Goal: Transaction & Acquisition: Subscribe to service/newsletter

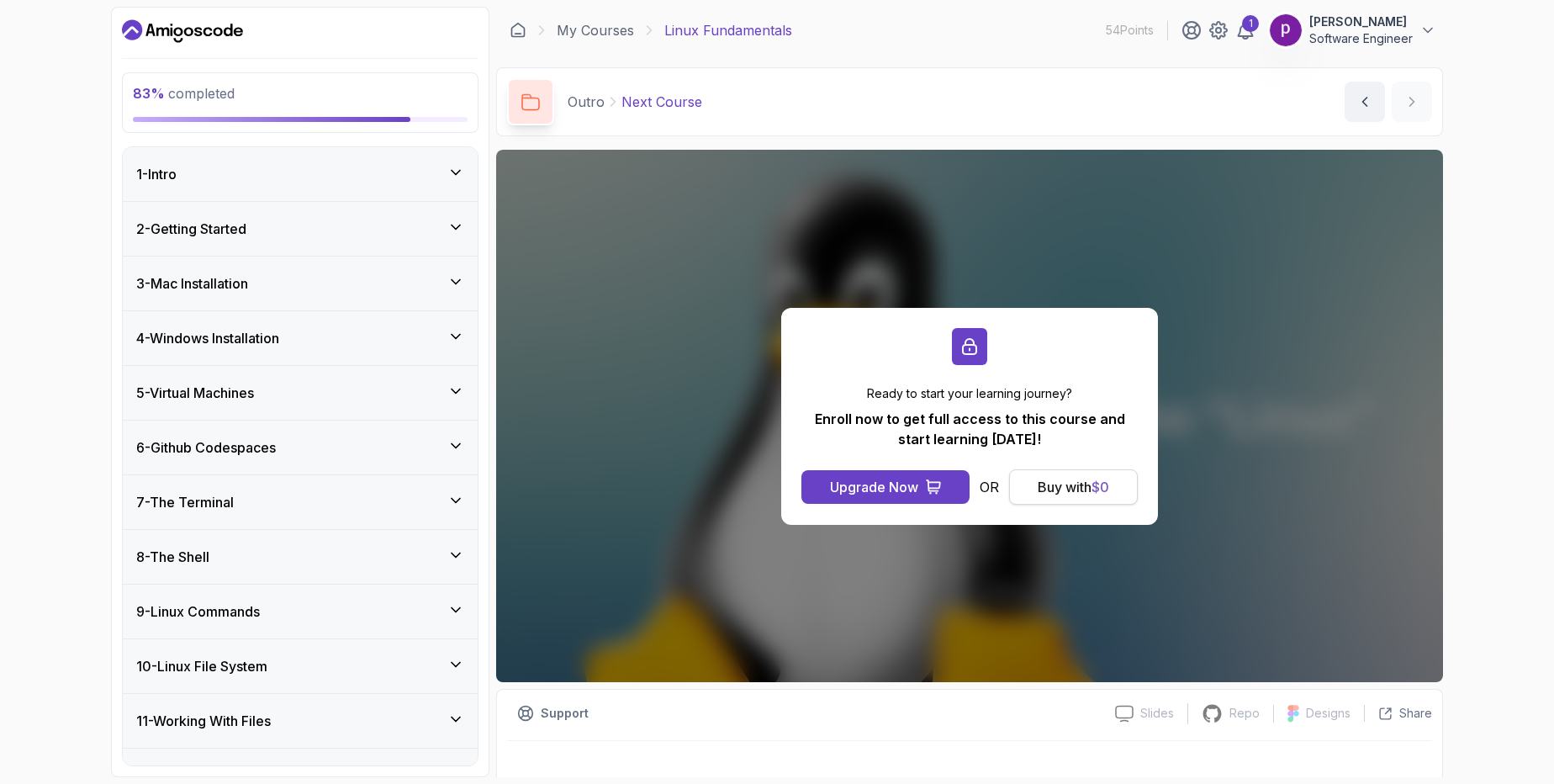
click at [1062, 484] on div "Buy with $ 0" at bounding box center [1073, 486] width 71 height 20
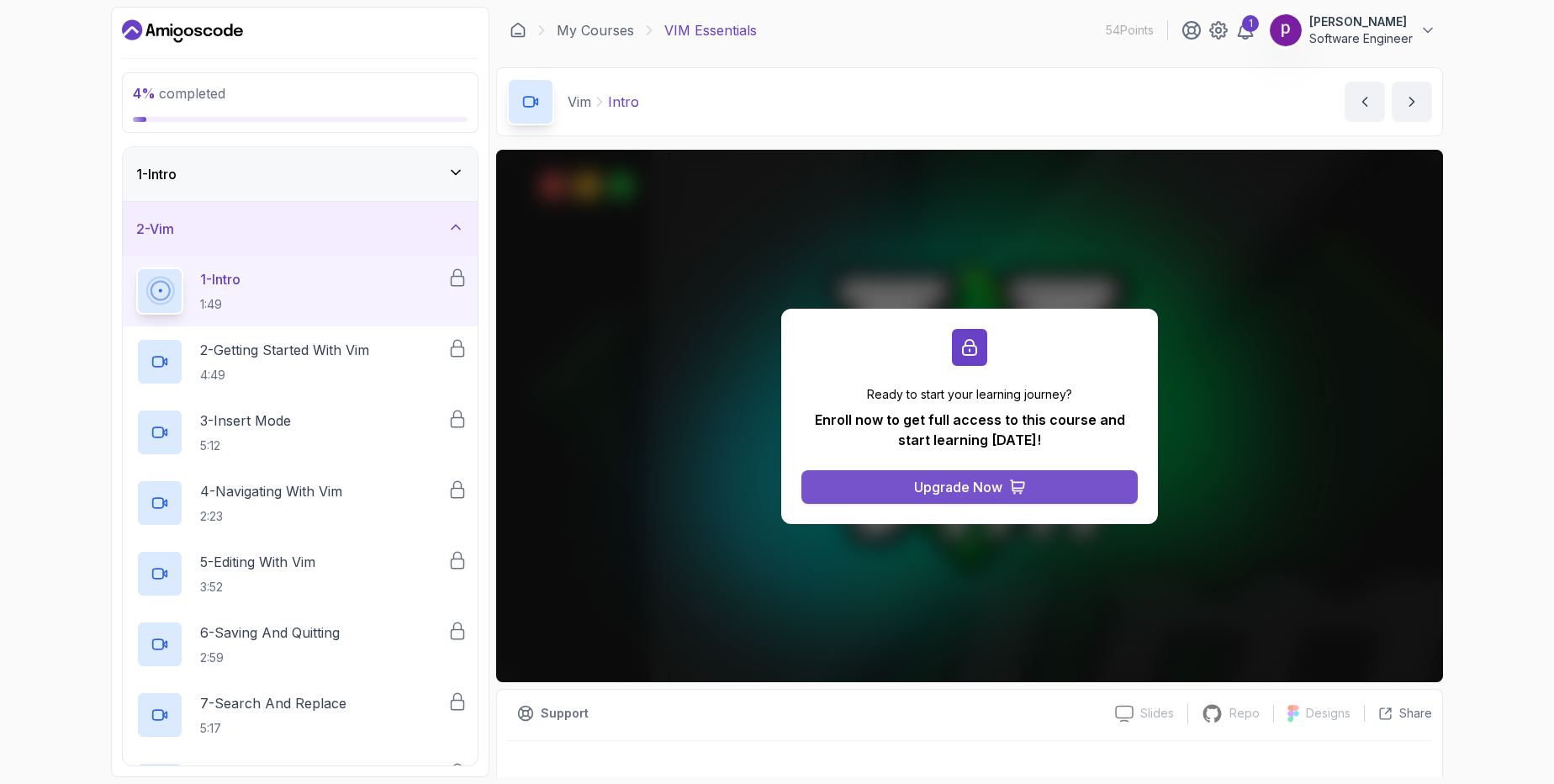
click at [988, 490] on div "Upgrade Now" at bounding box center [958, 486] width 88 height 20
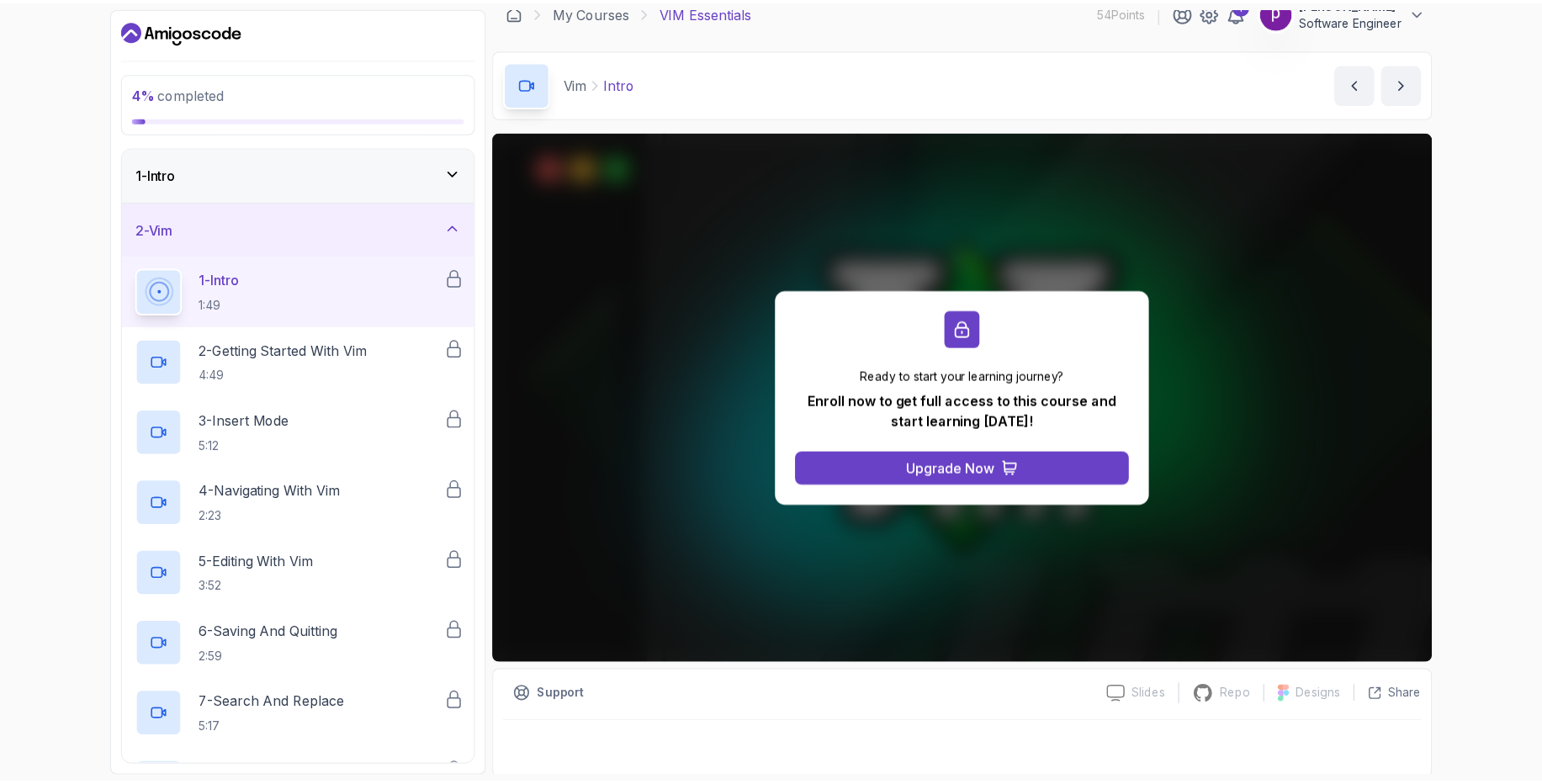
scroll to position [22, 0]
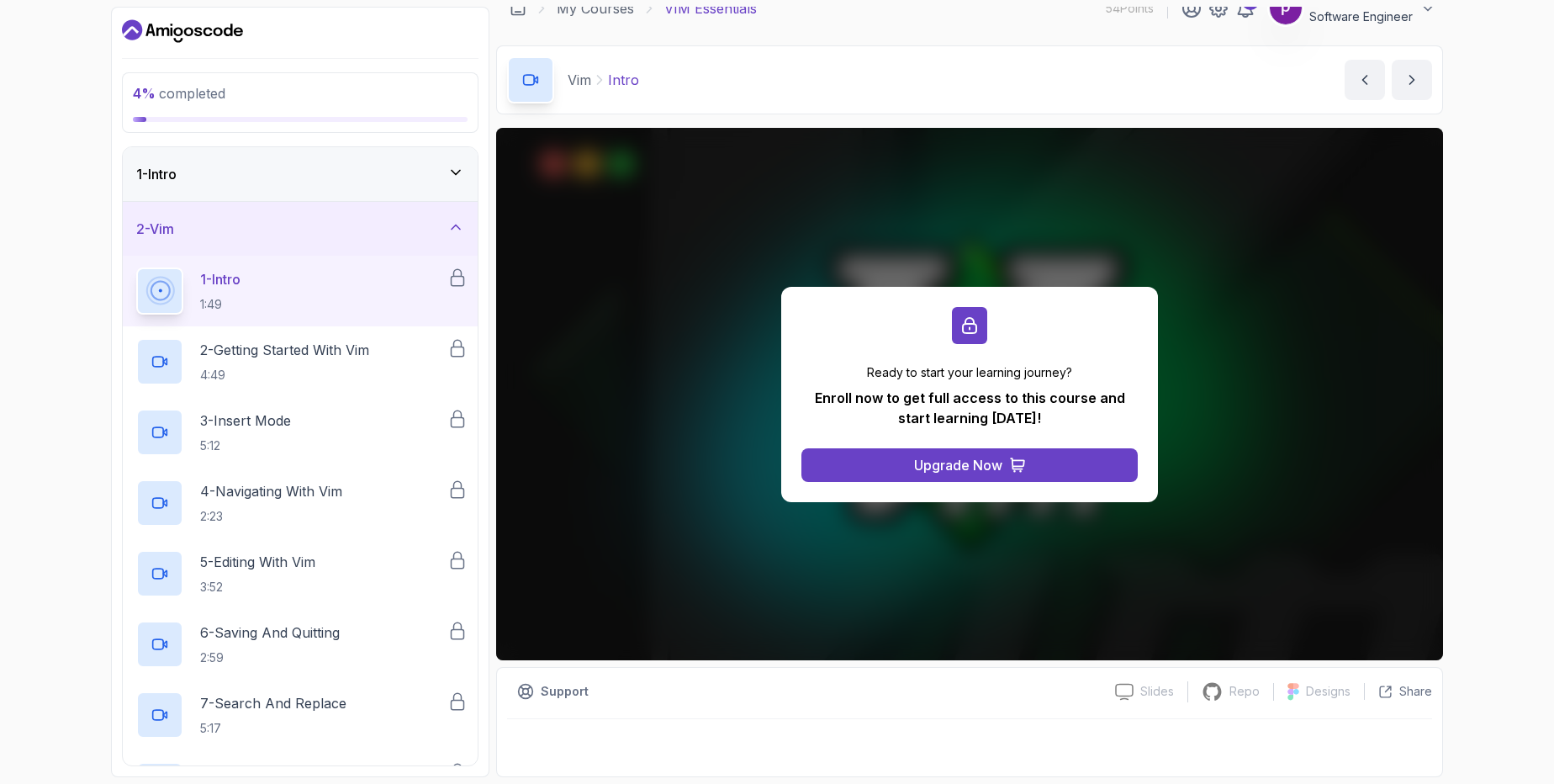
click at [971, 330] on icon at bounding box center [969, 325] width 15 height 17
click at [942, 463] on div "Upgrade Now" at bounding box center [958, 464] width 88 height 20
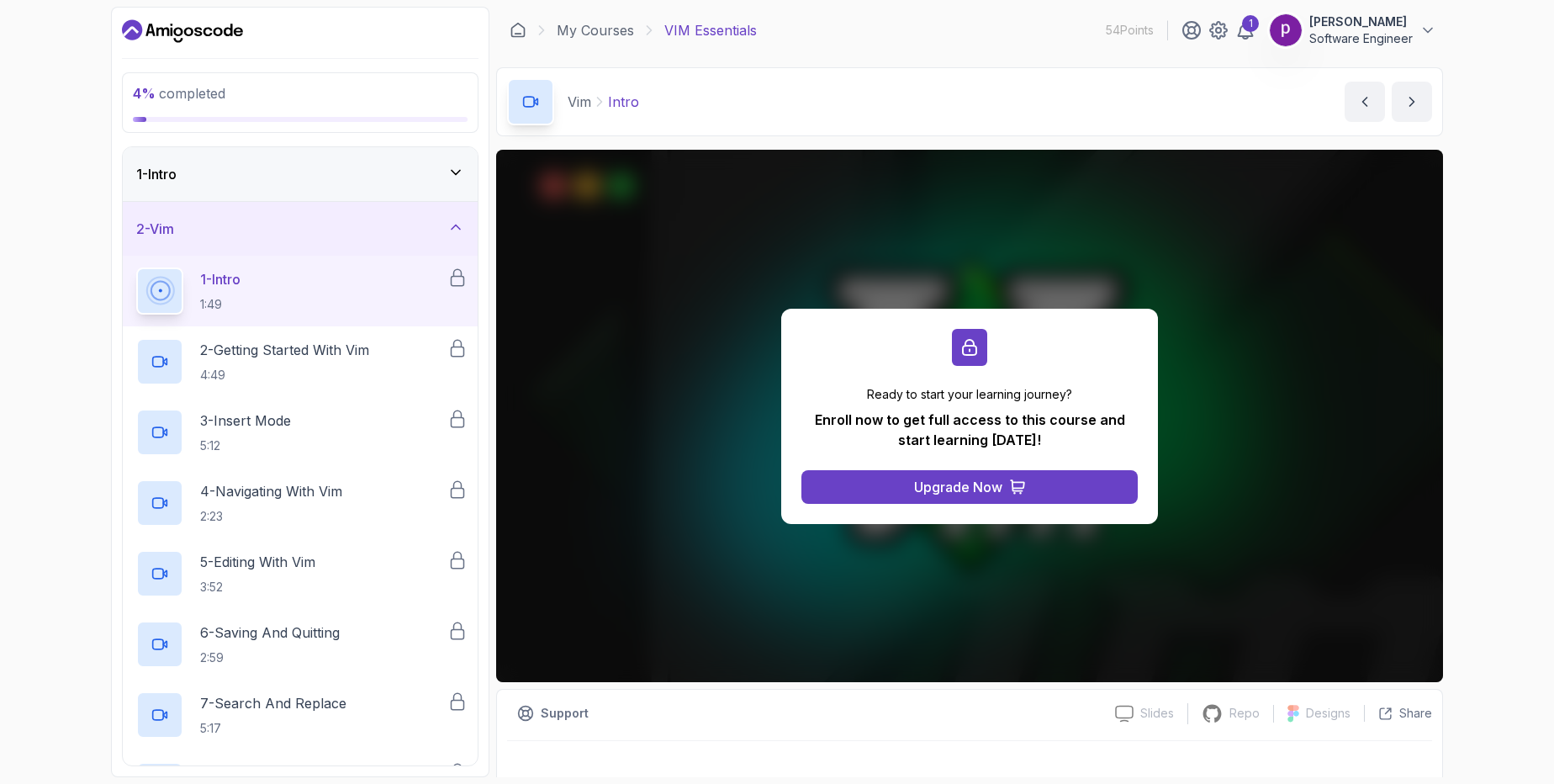
click at [1363, 38] on p "Software Engineer" at bounding box center [1360, 38] width 103 height 17
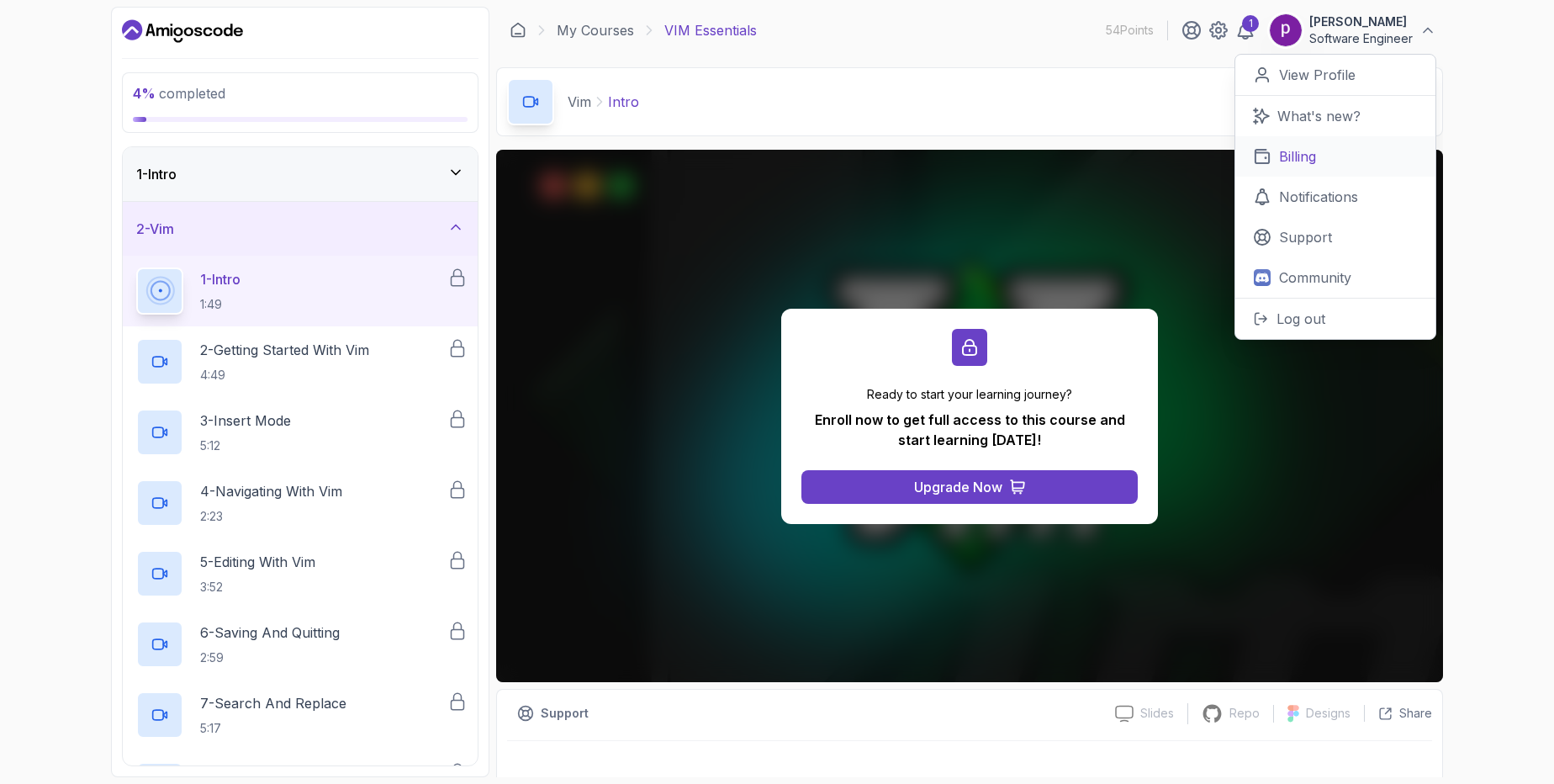
click at [1297, 157] on p "Billing" at bounding box center [1298, 156] width 37 height 20
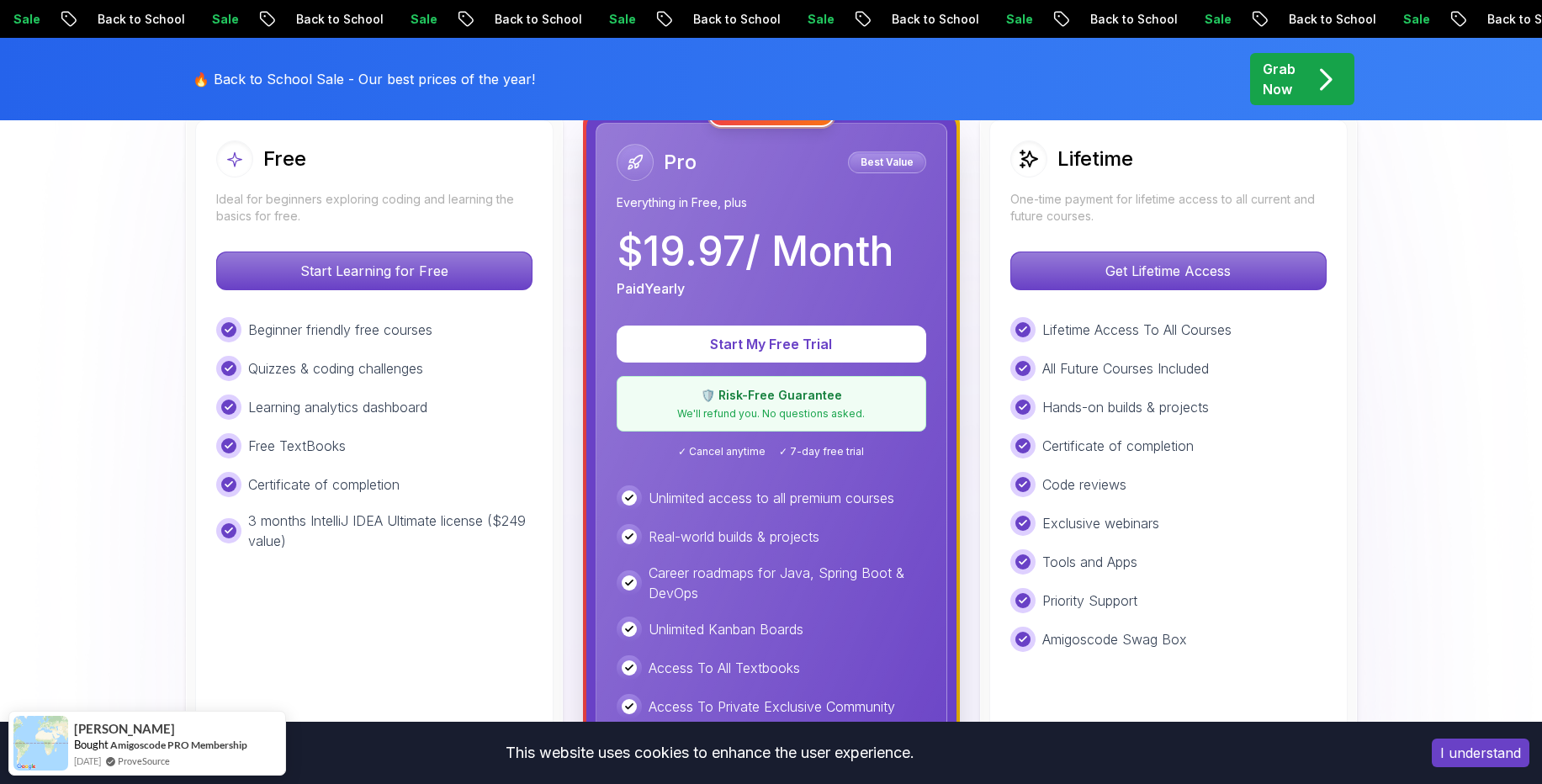
scroll to position [403, 0]
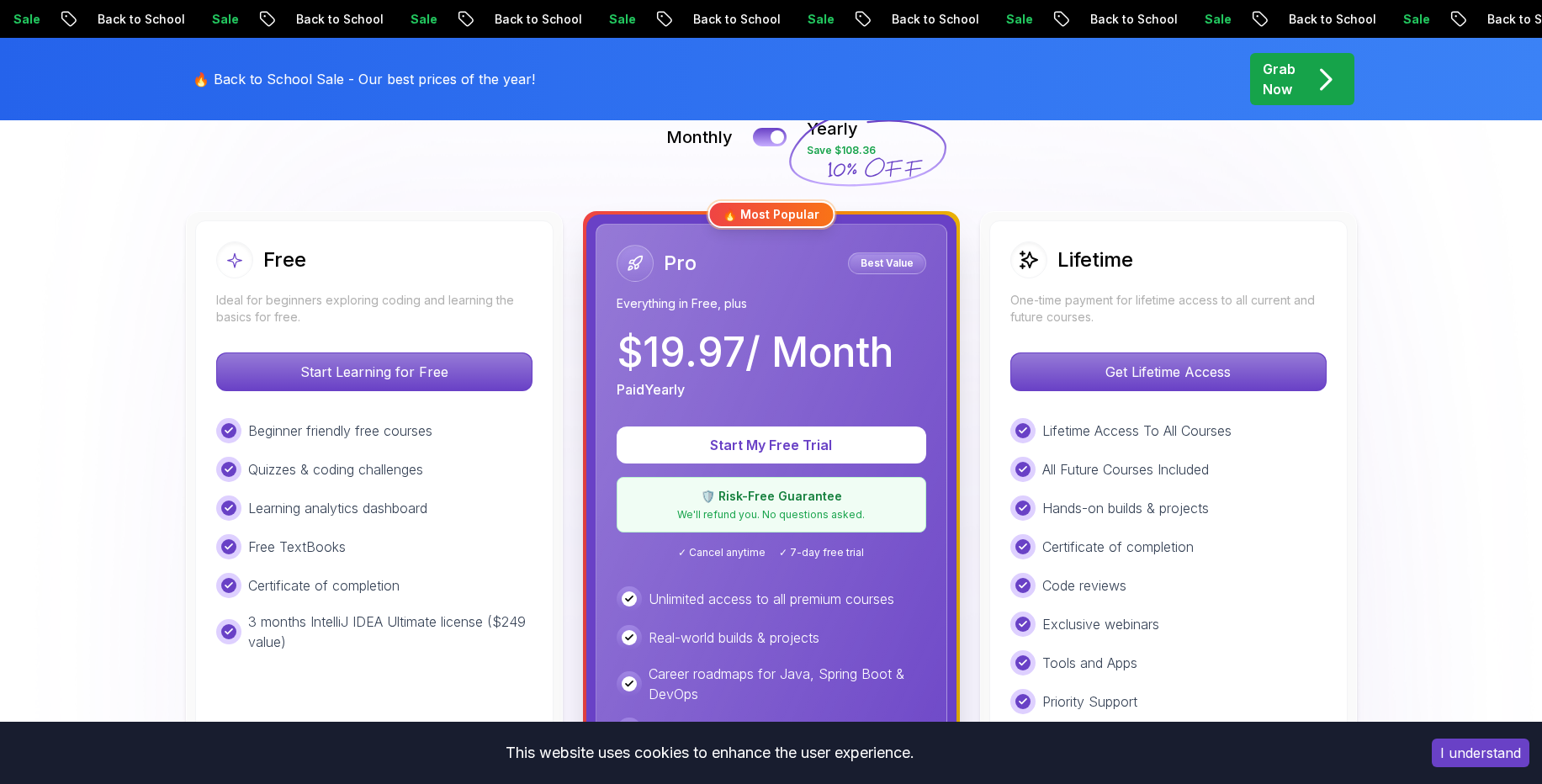
click at [747, 209] on div "🔥 Most Popular" at bounding box center [771, 214] width 127 height 27
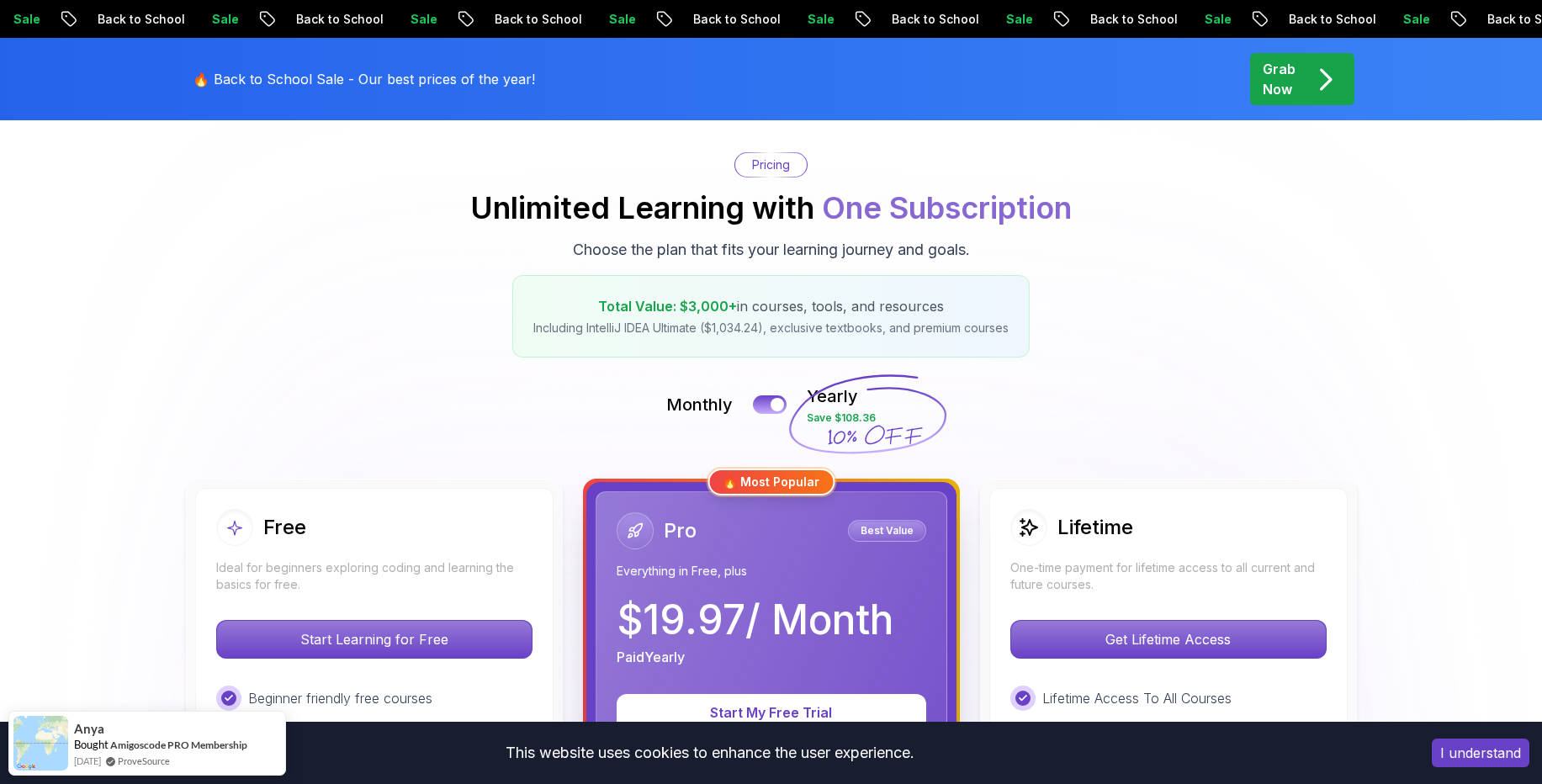
scroll to position [101, 0]
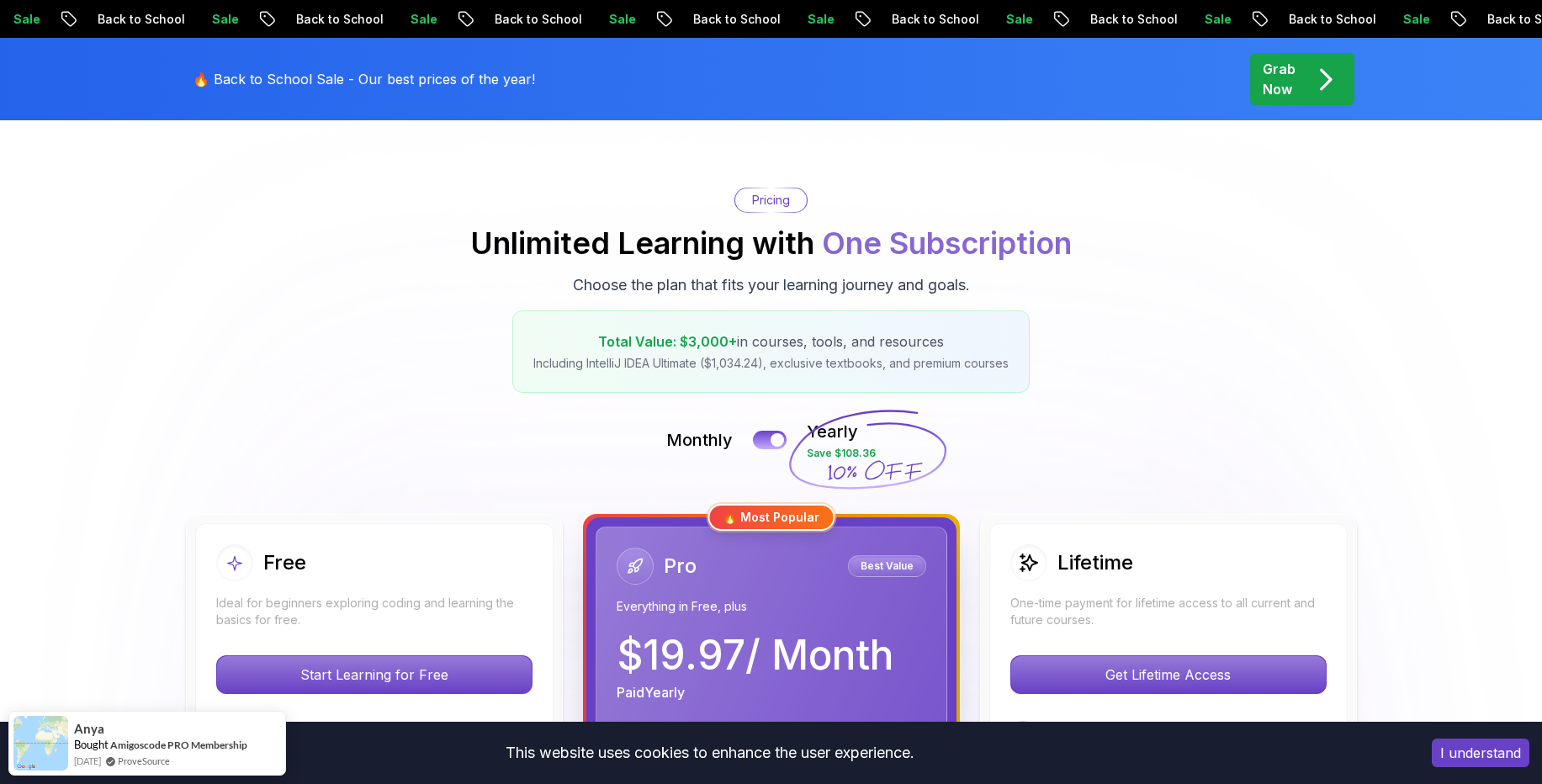
drag, startPoint x: 1308, startPoint y: 79, endPoint x: 1120, endPoint y: 163, distance: 205.9
click at [1307, 80] on div "Grab Now" at bounding box center [1302, 79] width 79 height 41
click at [1326, 78] on icon "pre-order" at bounding box center [1324, 79] width 33 height 33
click at [1316, 77] on icon "pre-order" at bounding box center [1324, 79] width 33 height 33
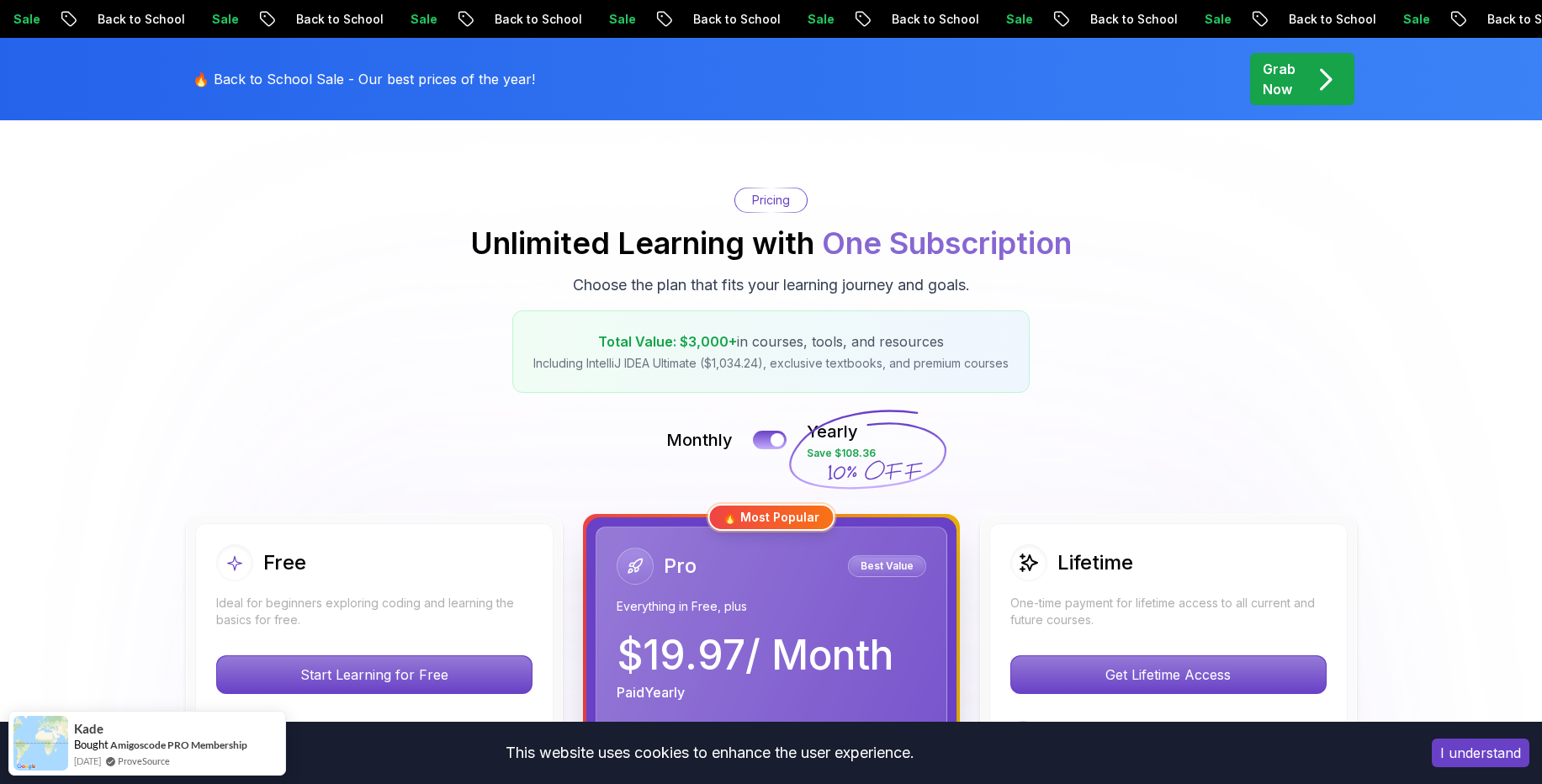
click at [1316, 77] on icon "pre-order" at bounding box center [1324, 79] width 33 height 33
click at [1329, 81] on icon "pre-order" at bounding box center [1325, 79] width 9 height 19
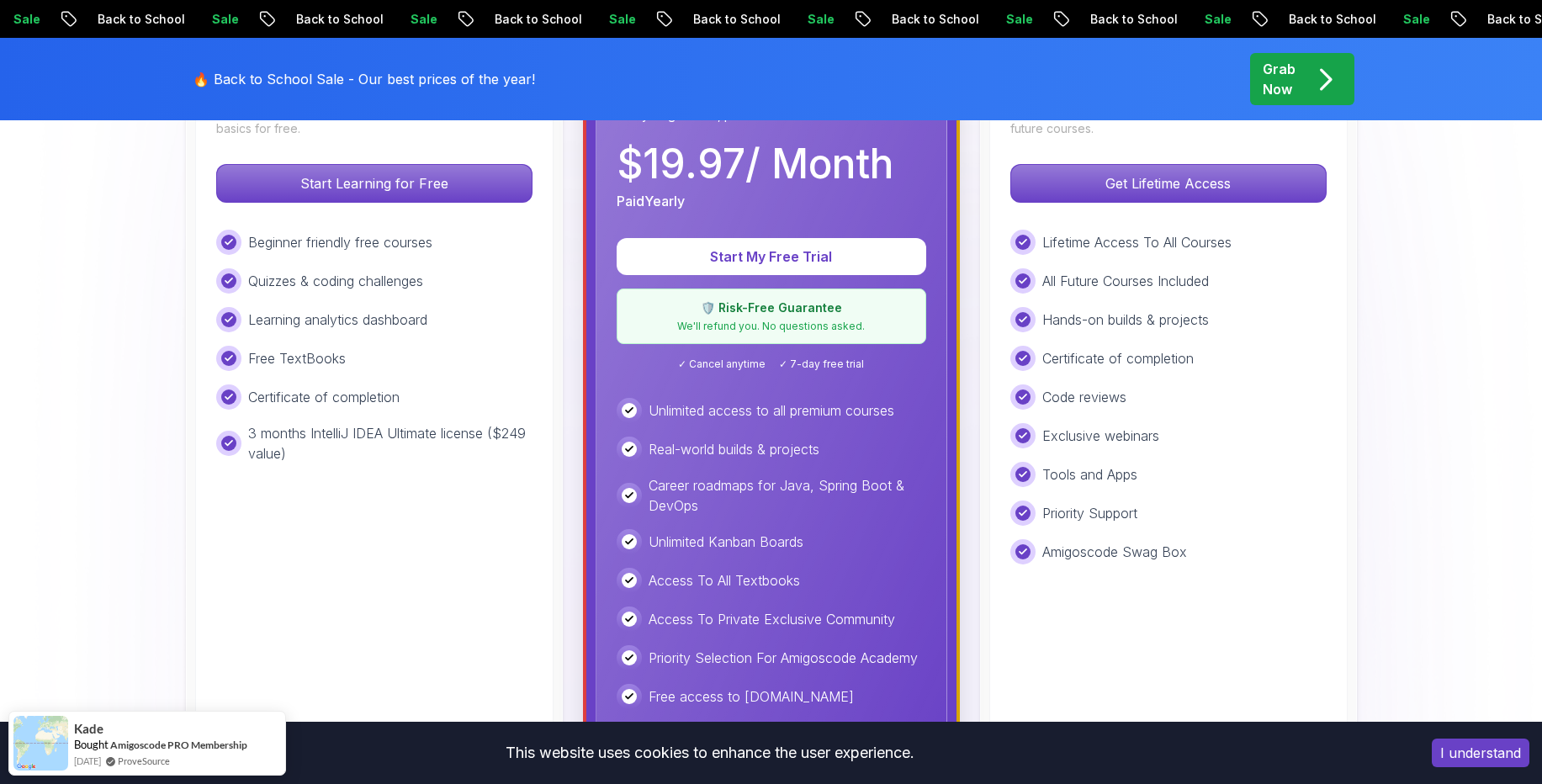
scroll to position [605, 0]
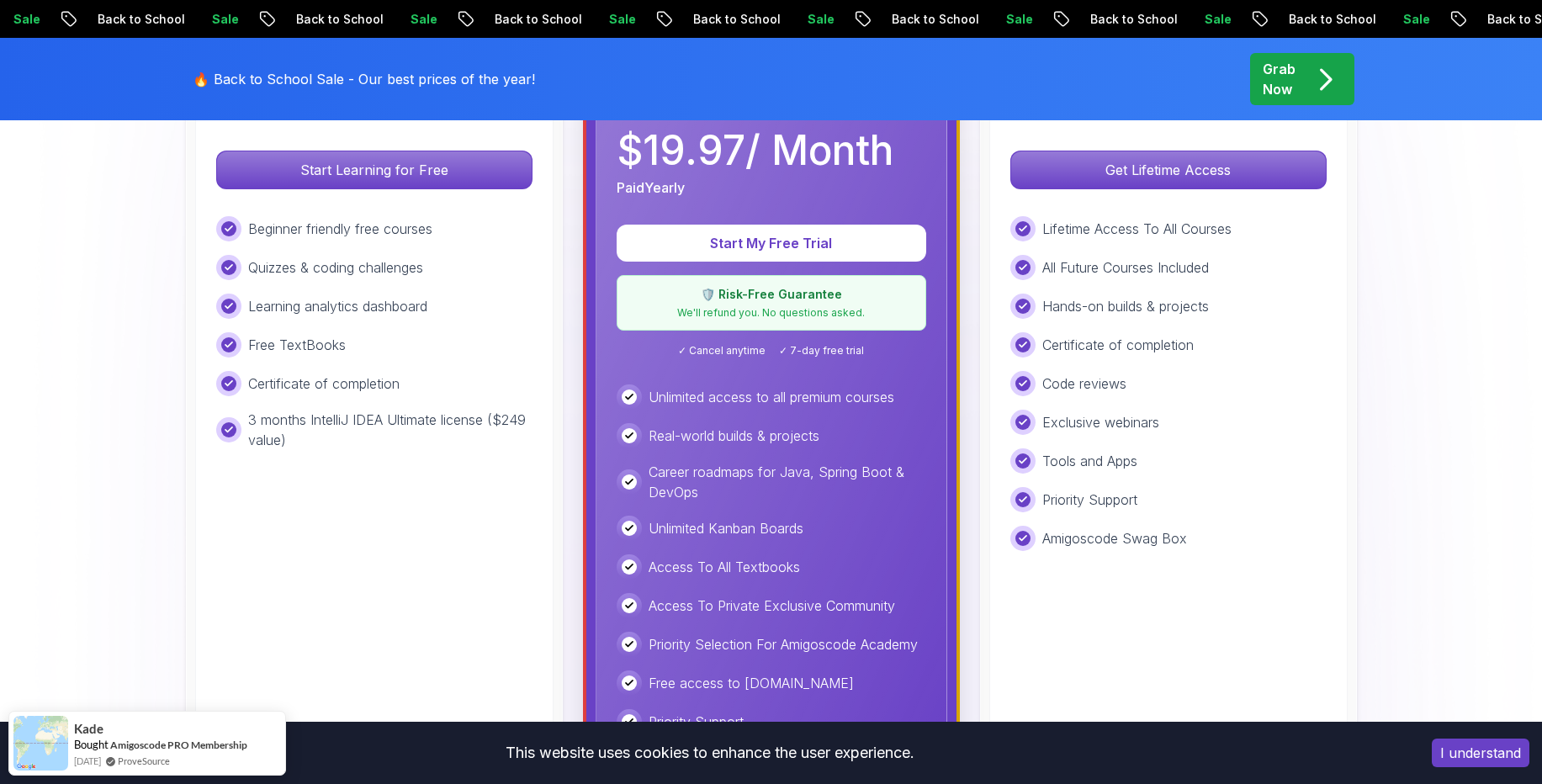
click at [1496, 755] on button "I understand" at bounding box center [1480, 752] width 98 height 28
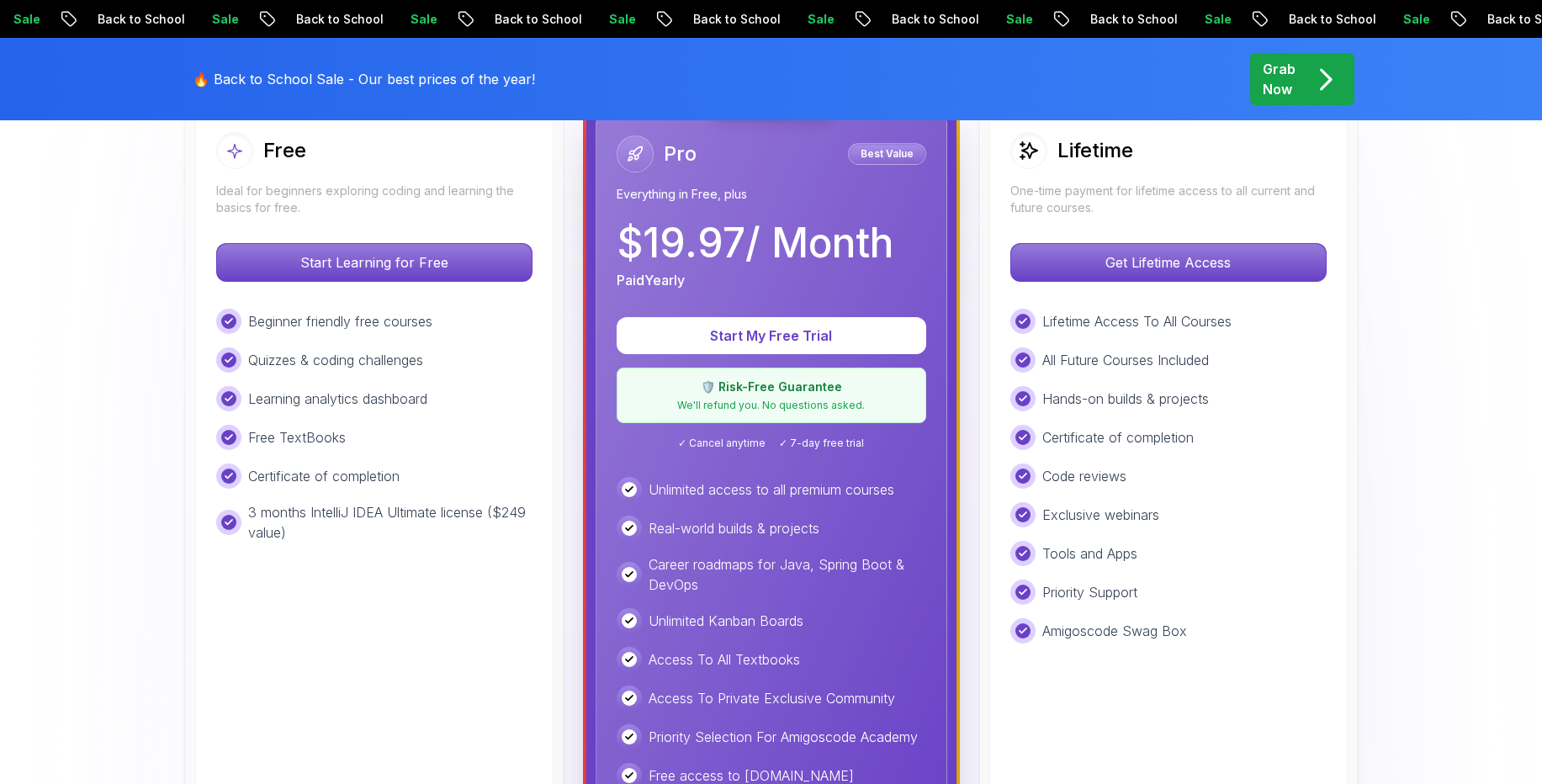
scroll to position [403, 0]
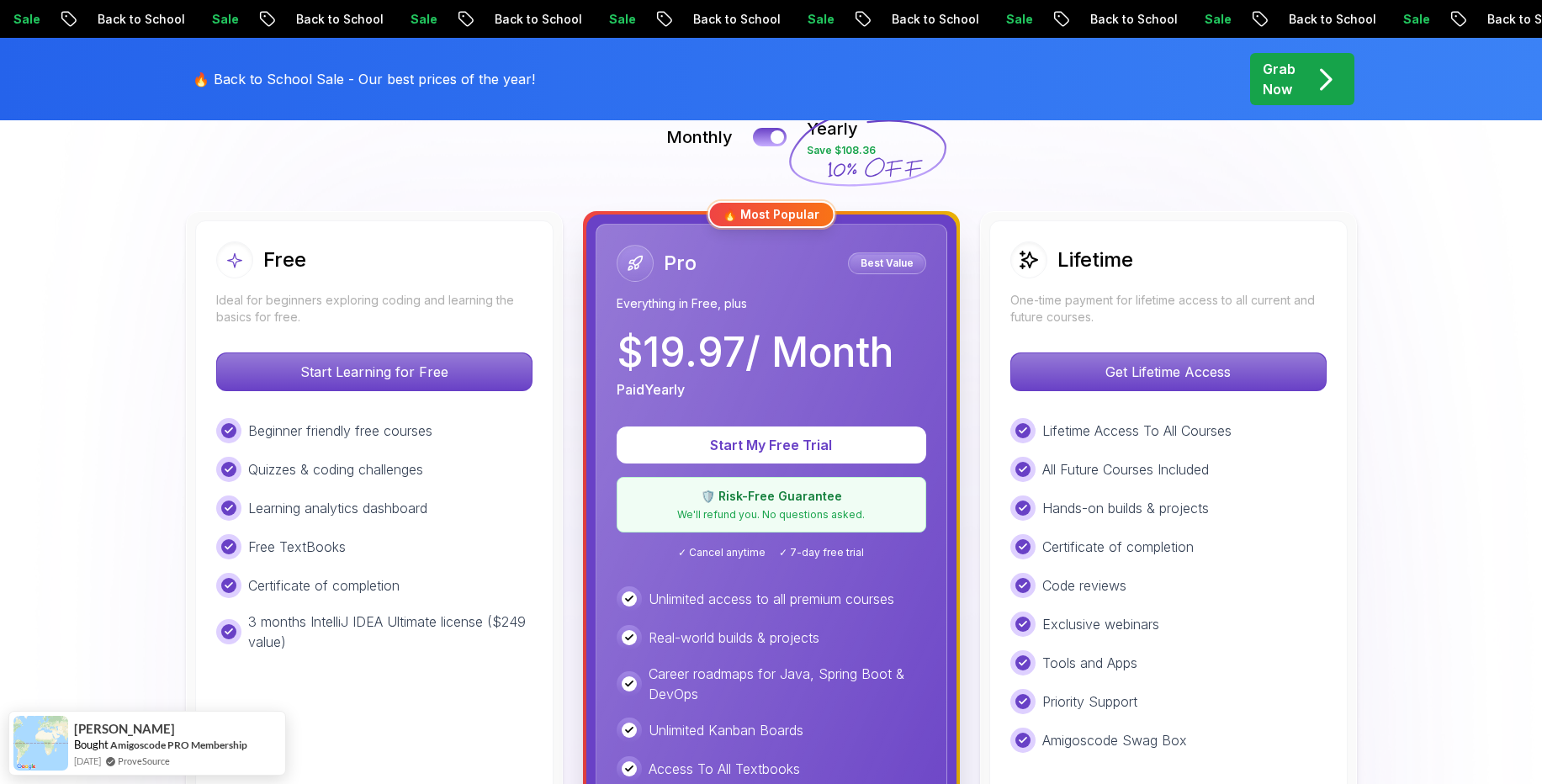
click at [1317, 83] on icon "pre-order" at bounding box center [1324, 79] width 33 height 33
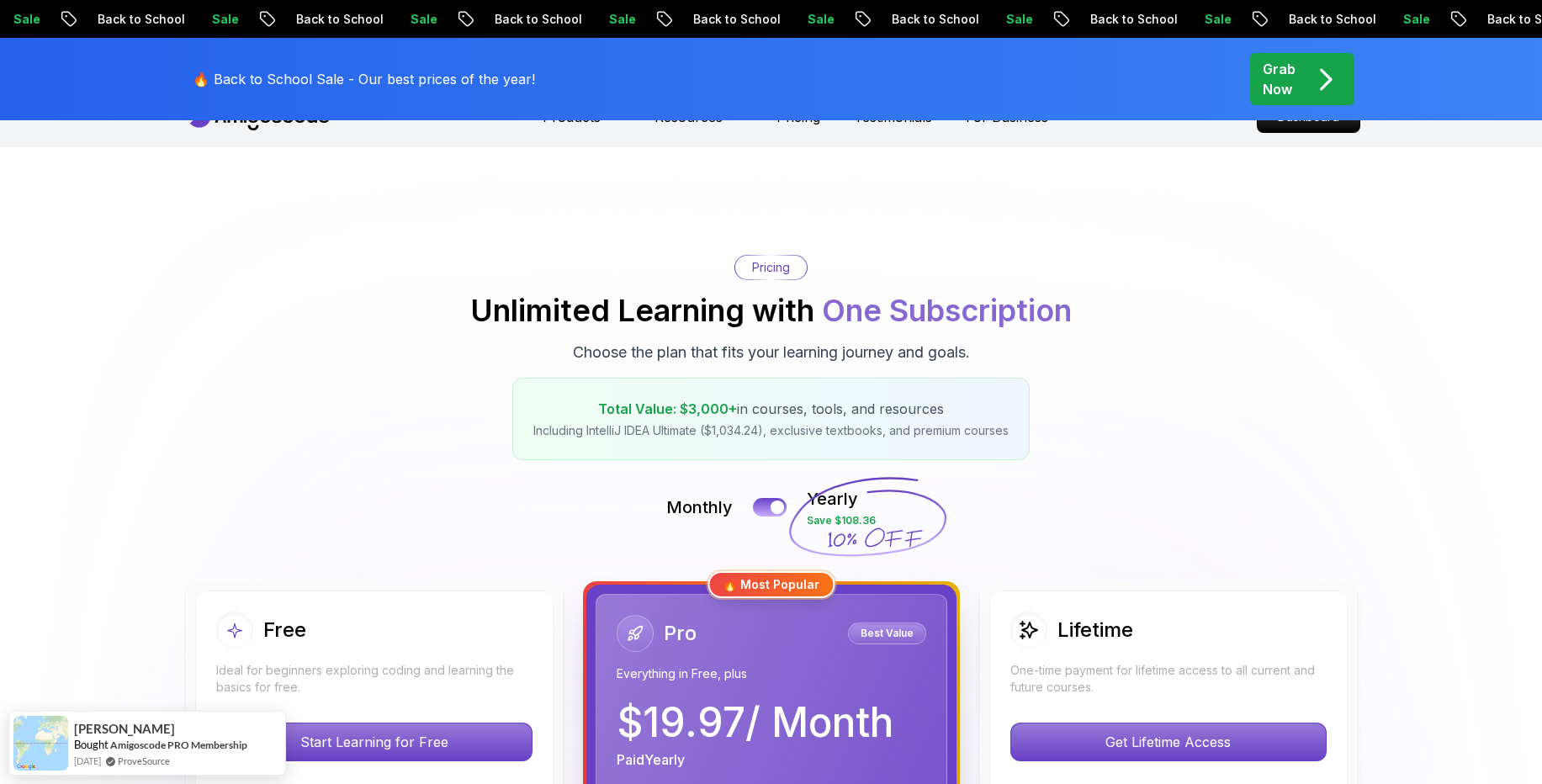
scroll to position [0, 0]
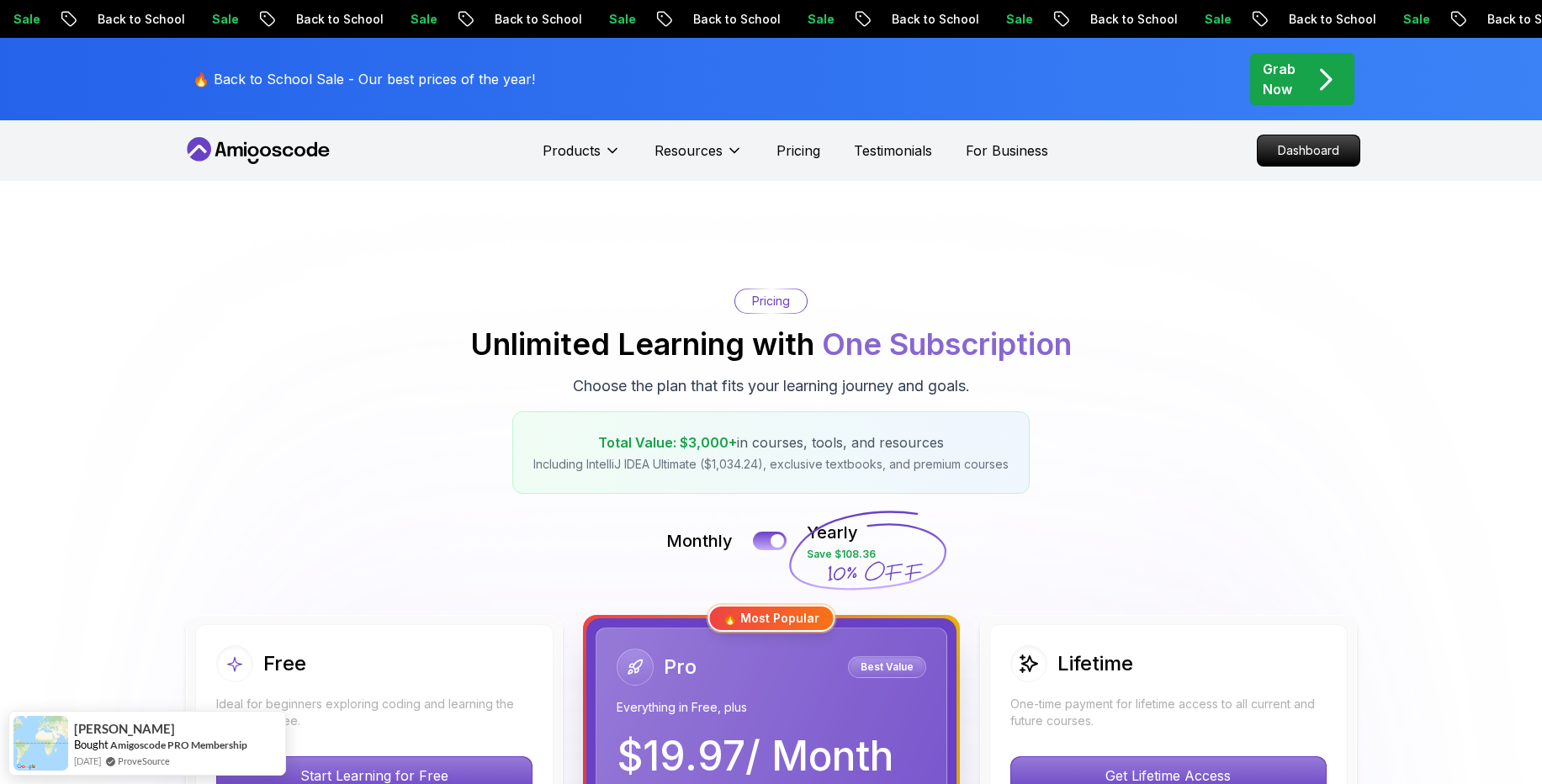
click at [1328, 74] on icon "pre-order" at bounding box center [1324, 79] width 33 height 33
click at [801, 154] on p "Pricing" at bounding box center [798, 150] width 44 height 20
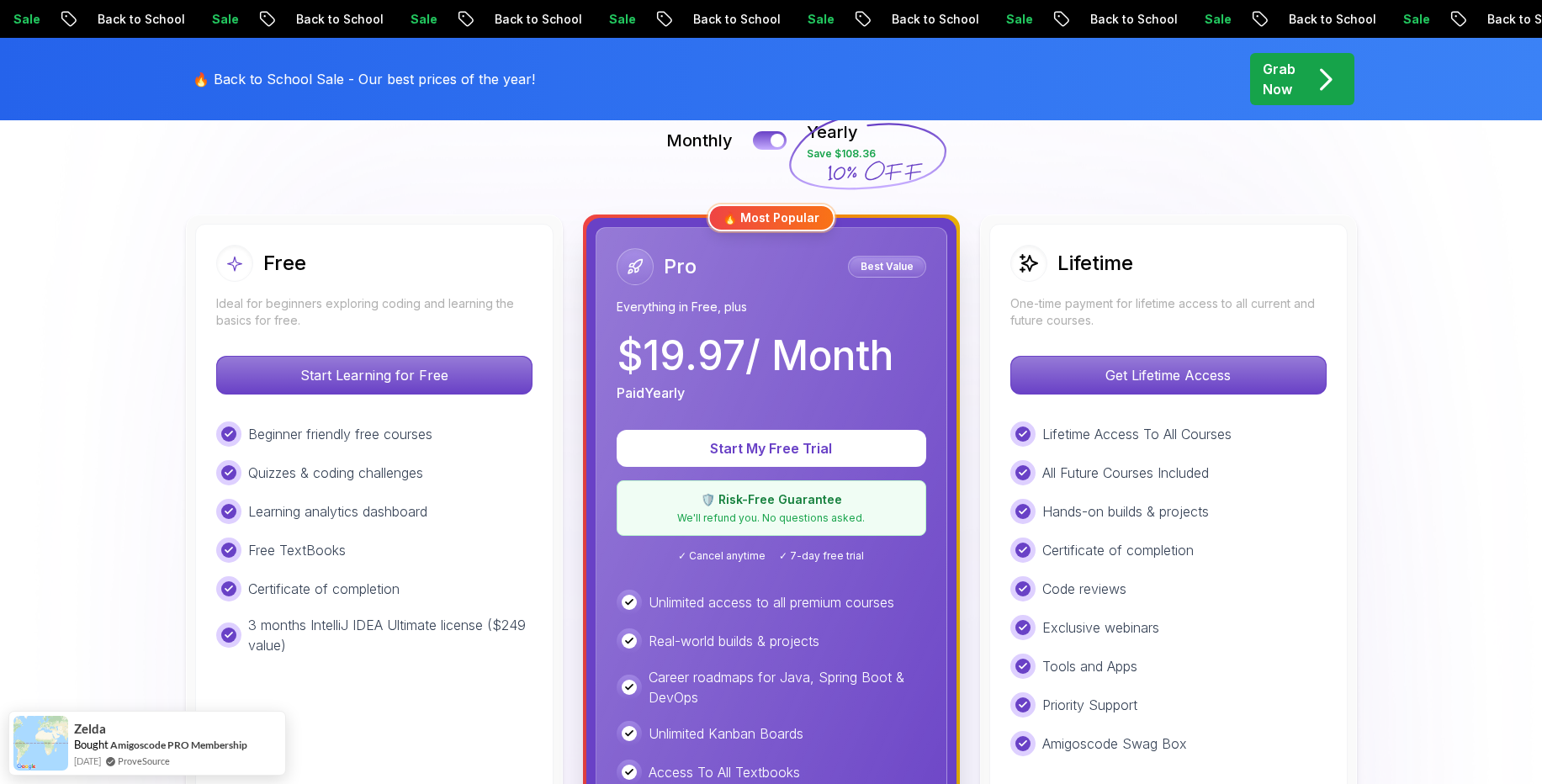
scroll to position [403, 0]
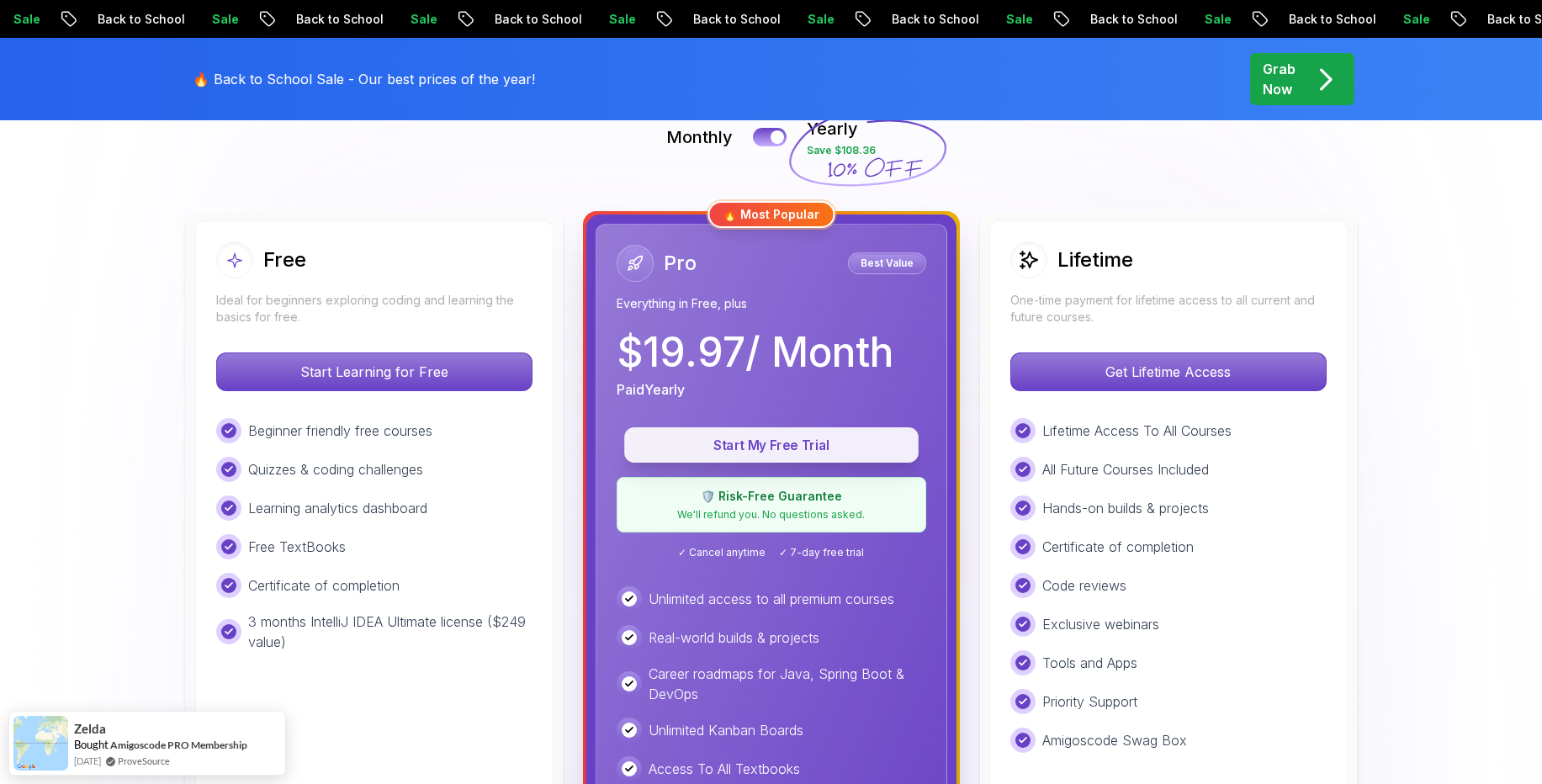
click at [752, 442] on p "Start My Free Trial" at bounding box center [771, 445] width 256 height 19
